Goal: Find specific page/section: Find specific page/section

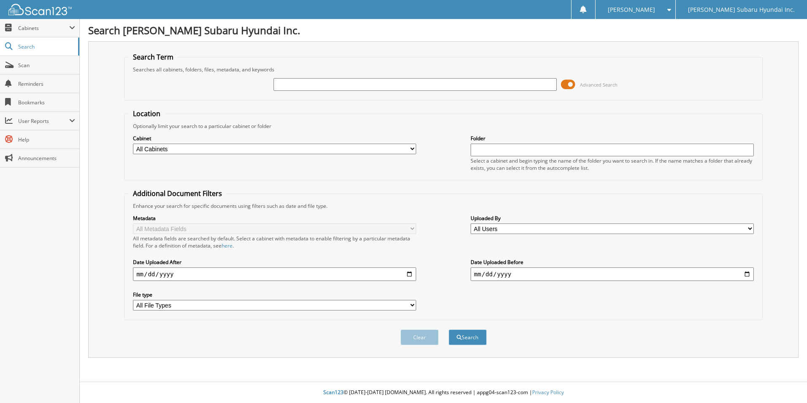
click at [325, 82] on input "text" at bounding box center [415, 84] width 283 height 13
type input "hpa0605"
click at [449, 329] on button "Search" at bounding box center [468, 337] width 38 height 16
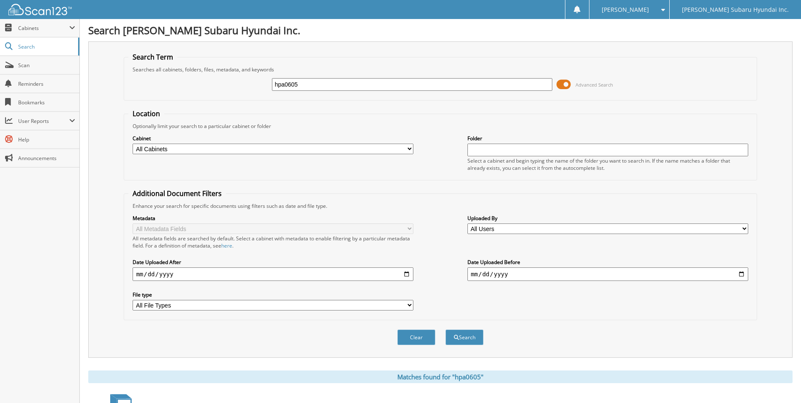
scroll to position [169, 0]
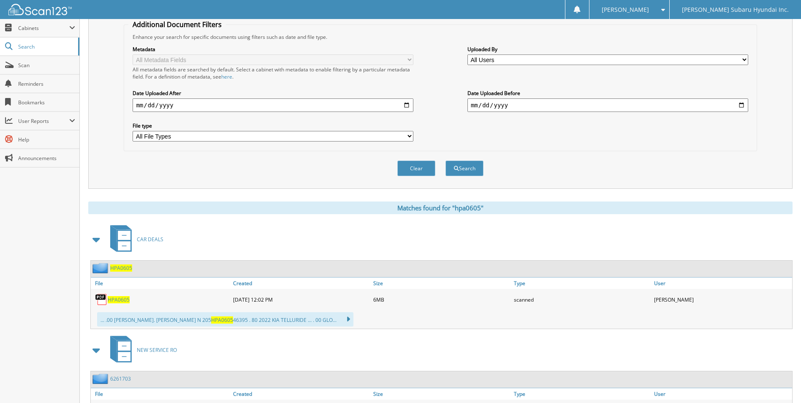
click at [117, 301] on span "HPA0605" at bounding box center [119, 299] width 22 height 7
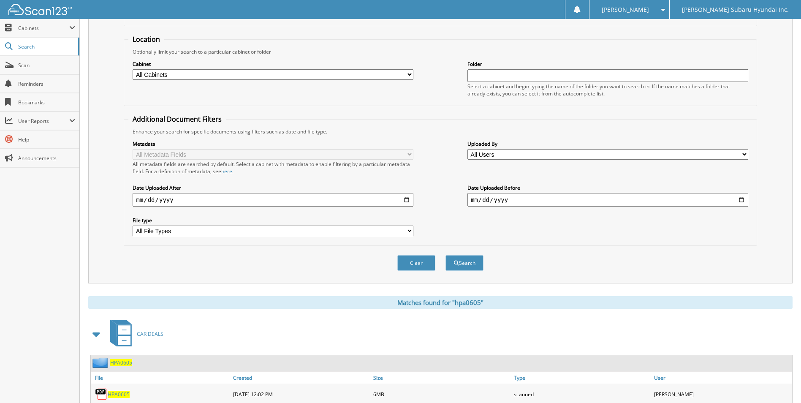
scroll to position [0, 0]
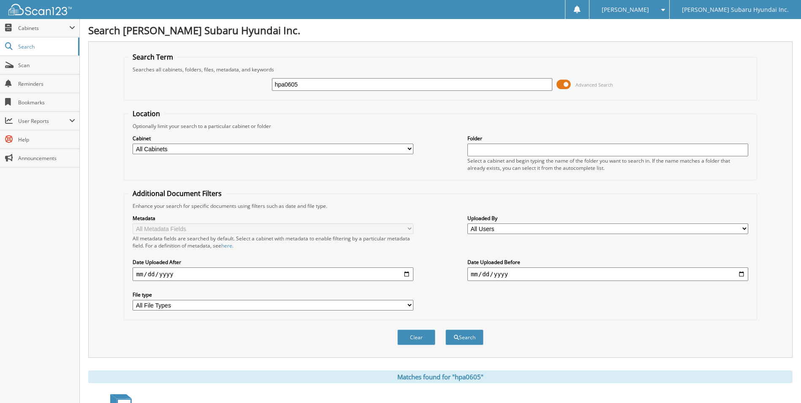
drag, startPoint x: 313, startPoint y: 82, endPoint x: 266, endPoint y: 83, distance: 47.3
click at [266, 83] on div "hpa0605 Advanced Search" at bounding box center [439, 84] width 623 height 23
type input "sim4069"
click at [445, 329] on button "Search" at bounding box center [464, 337] width 38 height 16
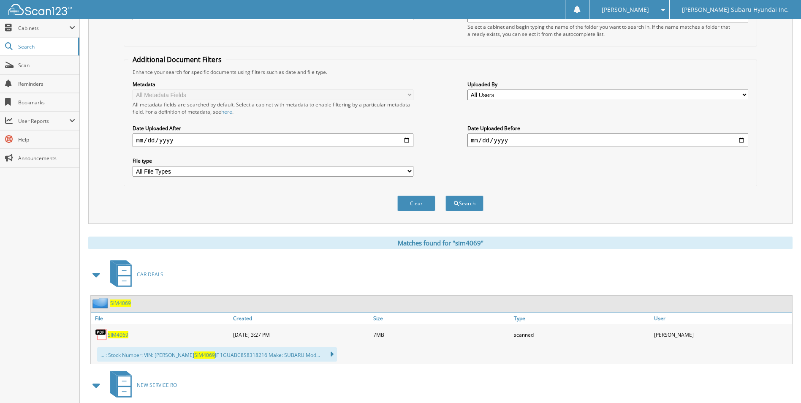
scroll to position [169, 0]
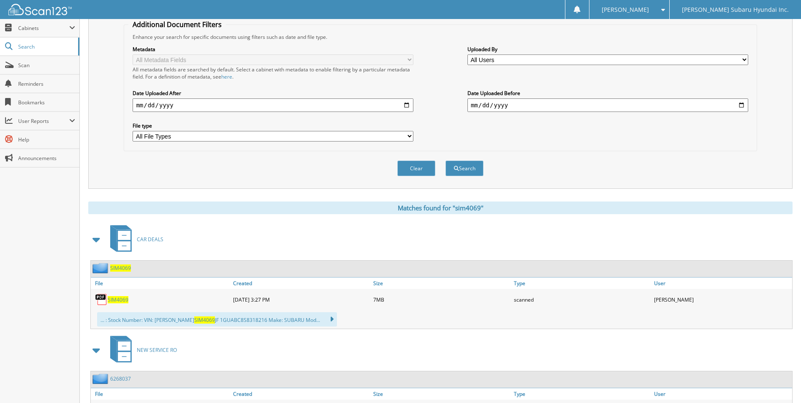
click at [120, 300] on span "SIM4069" at bounding box center [118, 299] width 21 height 7
click at [273, 212] on div "Matches found for "sim4069"" at bounding box center [440, 207] width 704 height 13
click at [39, 285] on div "Close Cabinets My Company Email Addresses Search Scan" at bounding box center [40, 211] width 80 height 384
click at [35, 67] on span "Scan" at bounding box center [46, 65] width 57 height 7
